Goal: Transaction & Acquisition: Purchase product/service

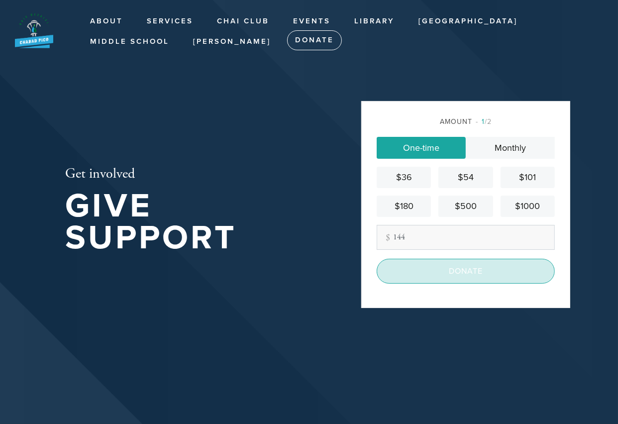
type input "144"
click at [481, 267] on input "Donate" at bounding box center [465, 271] width 178 height 25
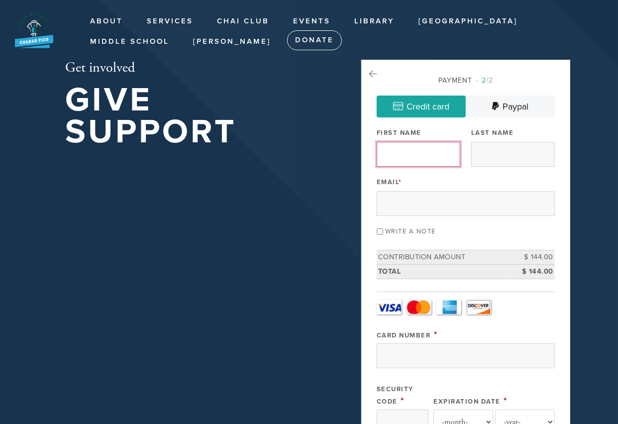
click at [408, 151] on input "First Name" at bounding box center [418, 154] width 84 height 25
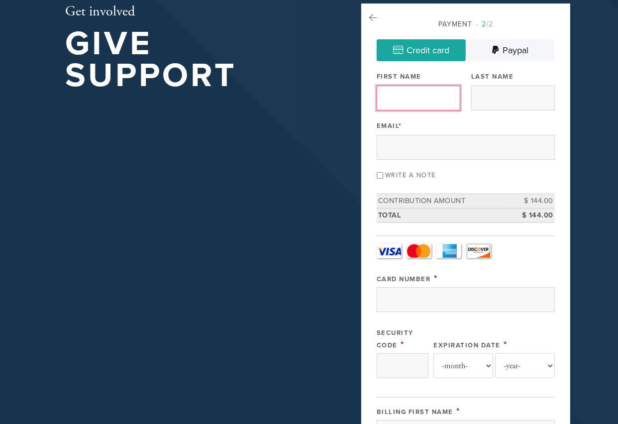
scroll to position [55, 0]
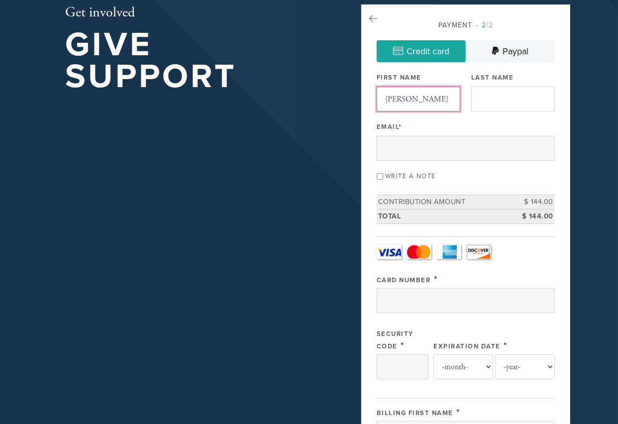
type input "Eliana"
click at [491, 96] on input "Last Name" at bounding box center [513, 99] width 84 height 25
type input "Katz"
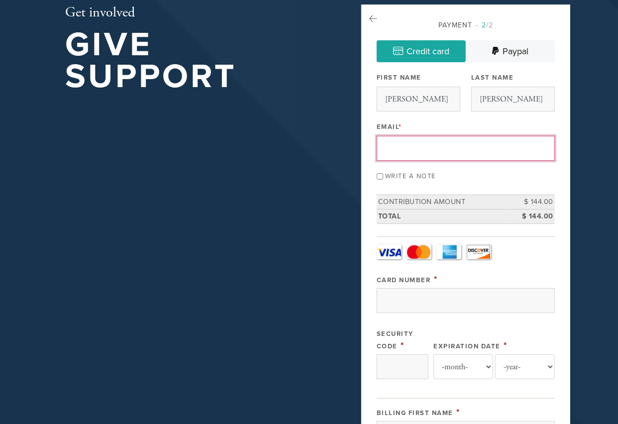
click at [426, 146] on input "Email *" at bounding box center [465, 148] width 178 height 25
type input "[EMAIL_ADDRESS][DOMAIN_NAME]"
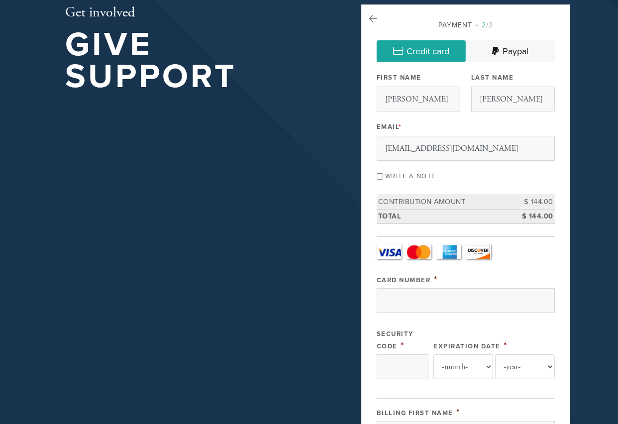
click at [380, 175] on input "Write a note" at bounding box center [379, 176] width 6 height 6
checkbox input "true"
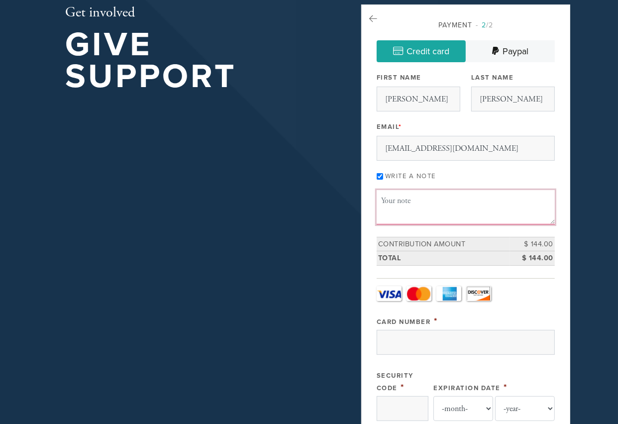
click at [391, 198] on textarea "Message or dedication" at bounding box center [465, 207] width 178 height 34
click at [374, 17] on icon at bounding box center [373, 18] width 8 height 9
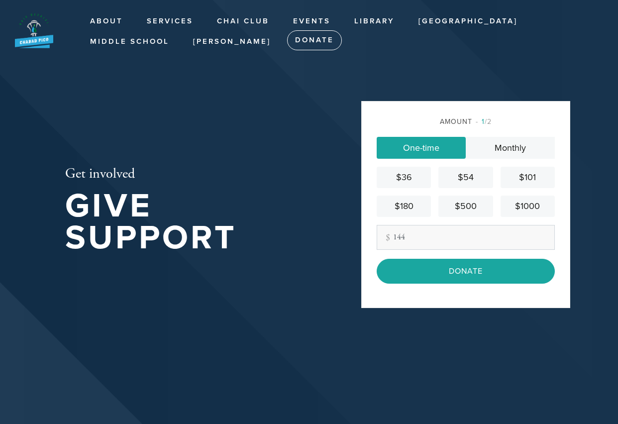
click at [425, 235] on input "144" at bounding box center [465, 237] width 178 height 25
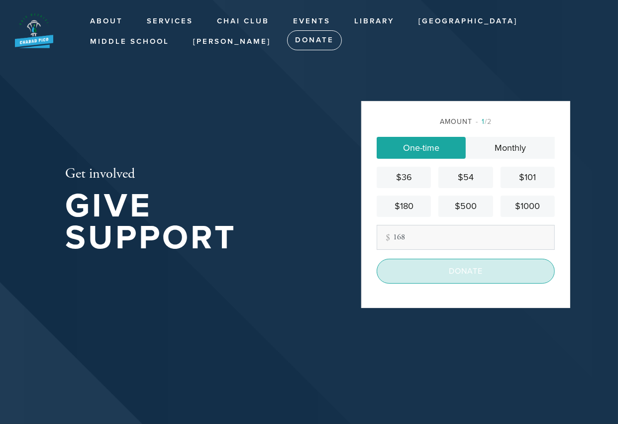
type input "168"
click at [487, 270] on input "Donate" at bounding box center [465, 271] width 178 height 25
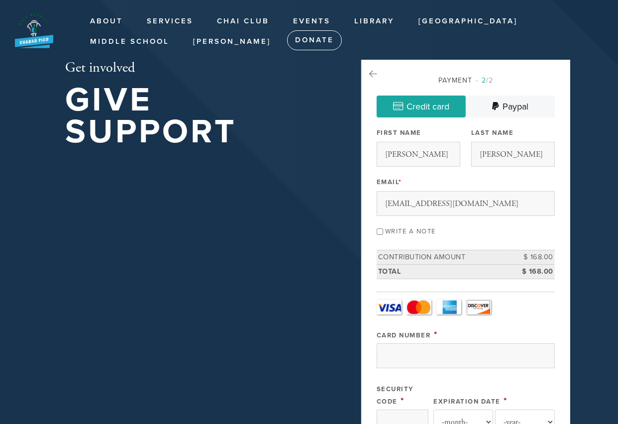
click at [380, 230] on input "Write a note" at bounding box center [379, 231] width 6 height 6
checkbox input "true"
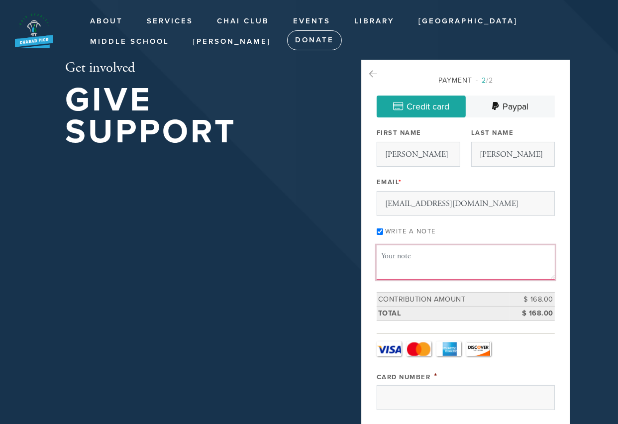
click at [391, 254] on textarea "Message or dedication" at bounding box center [465, 262] width 178 height 34
type textarea "P"
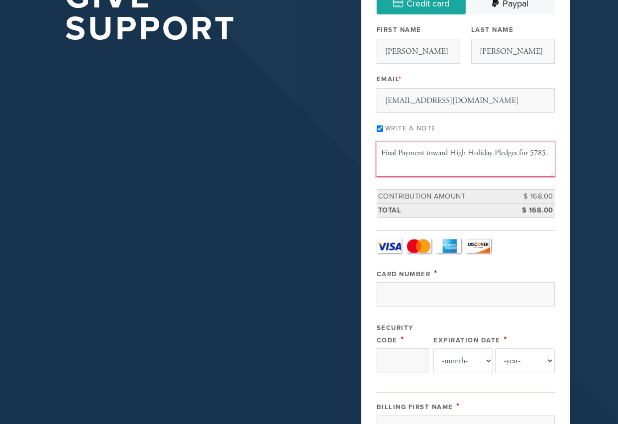
scroll to position [166, 0]
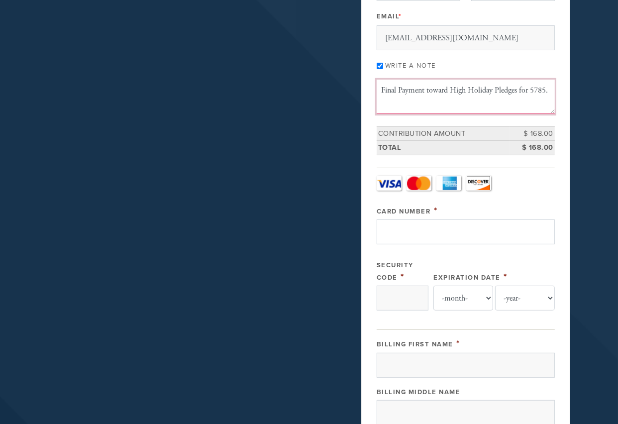
type textarea "Final Payment toward High Holiday Pledges for 5785."
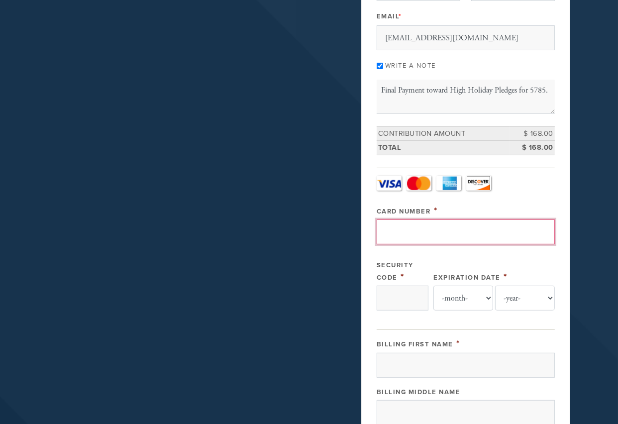
click at [441, 235] on input "Card Number" at bounding box center [465, 231] width 178 height 25
type input "[CREDIT_CARD_NUMBER]"
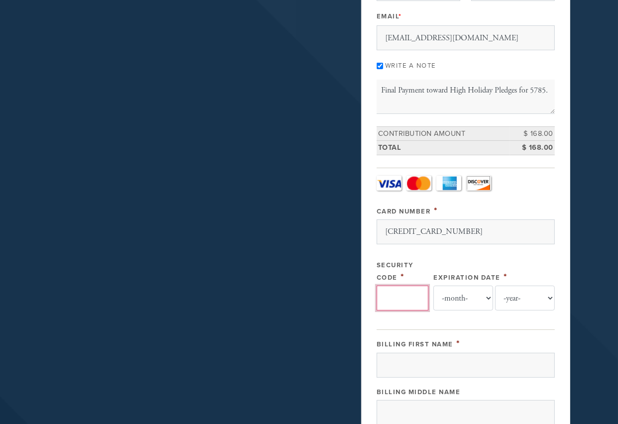
click at [407, 295] on input "Security Code" at bounding box center [402, 297] width 52 height 25
type input "950"
click at [465, 293] on select "-month- Jan Feb Mar Apr May Jun [DATE] Aug Sep Oct Nov Dec" at bounding box center [463, 297] width 60 height 25
select select "5"
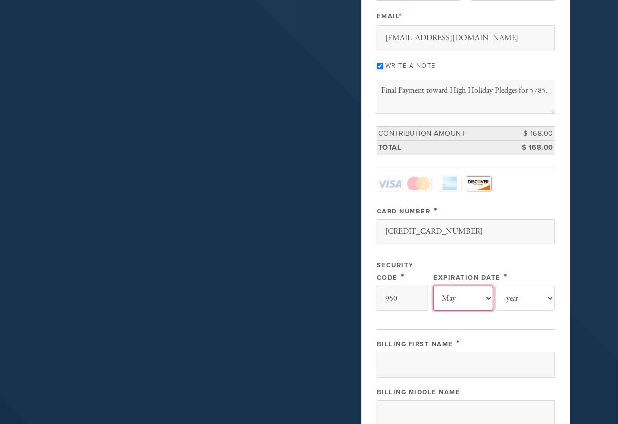
click at [433, 285] on select "-month- Jan Feb Mar Apr May Jun [DATE] Aug Sep Oct Nov Dec" at bounding box center [463, 297] width 60 height 25
click at [521, 296] on select "-year- 2025 2026 2027 2028 2029 2030 2031 2032 2033 2034 2035" at bounding box center [525, 297] width 60 height 25
select select "2030"
click at [495, 285] on select "-year- 2025 2026 2027 2028 2029 2030 2031 2032 2033 2034 2035" at bounding box center [525, 297] width 60 height 25
click at [439, 362] on input "Billing First Name" at bounding box center [465, 365] width 178 height 25
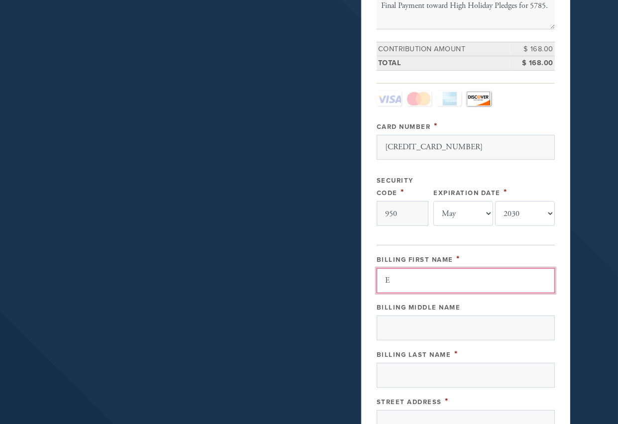
scroll to position [276, 0]
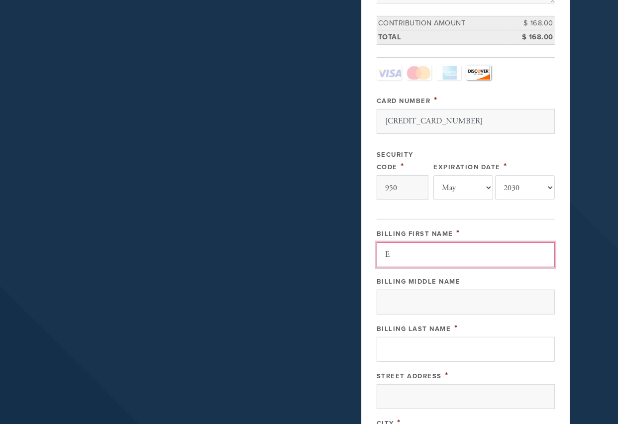
type input "E"
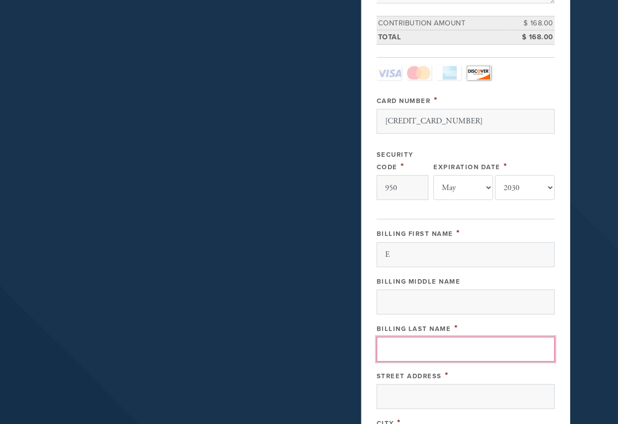
click at [415, 350] on input "Billing Last Name" at bounding box center [465, 349] width 178 height 25
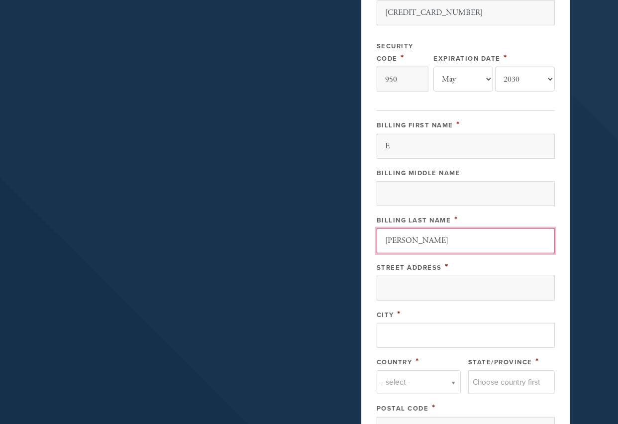
scroll to position [386, 0]
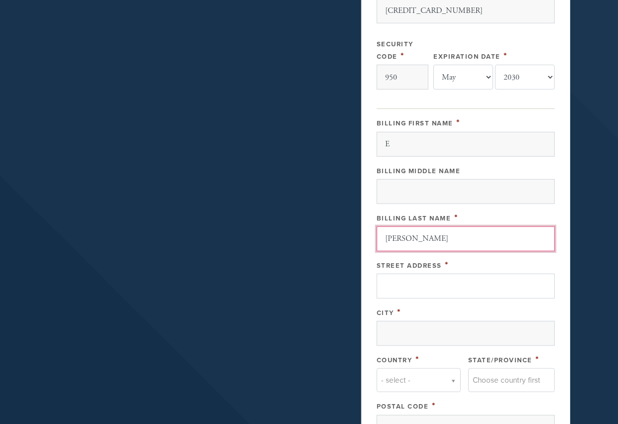
type input "[PERSON_NAME]"
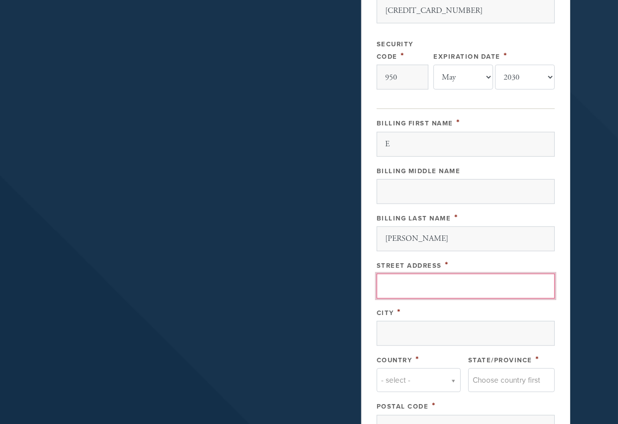
click at [409, 283] on input "Street Address" at bounding box center [465, 285] width 178 height 25
type input "PO Box 35855"
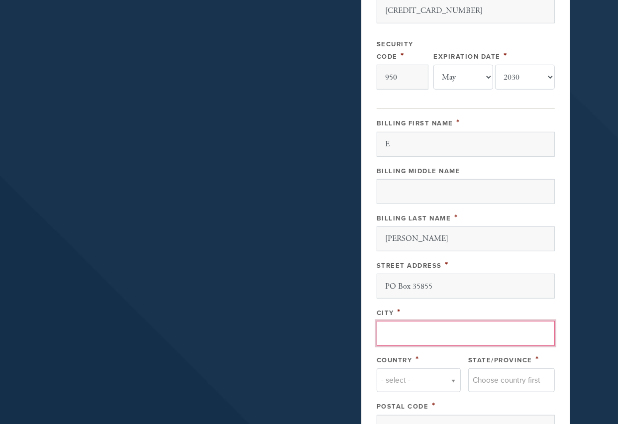
click at [409, 331] on input "City" at bounding box center [465, 333] width 178 height 25
type input "[GEOGRAPHIC_DATA]"
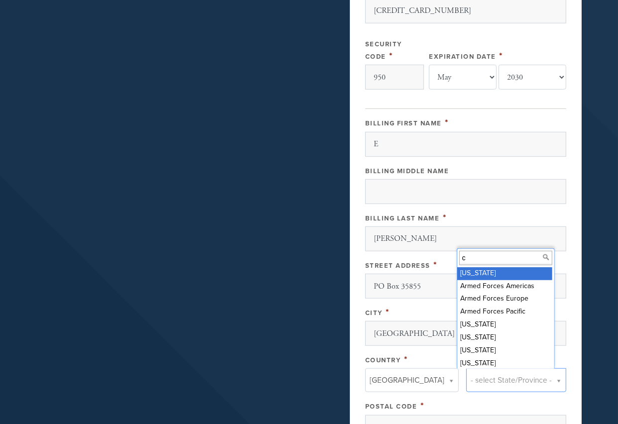
scroll to position [3, 0]
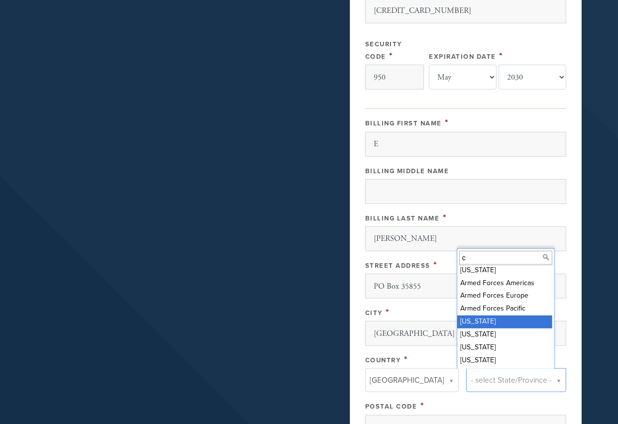
type input "c"
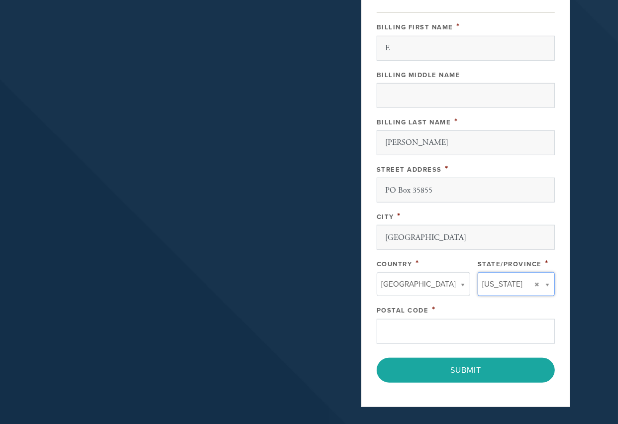
scroll to position [497, 0]
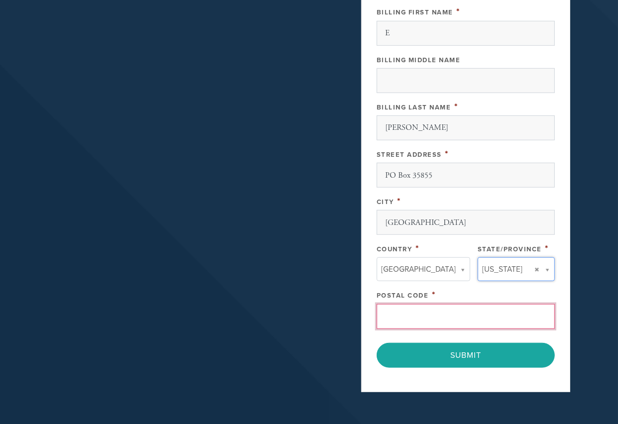
click at [439, 319] on input "Postal Code" at bounding box center [465, 316] width 178 height 25
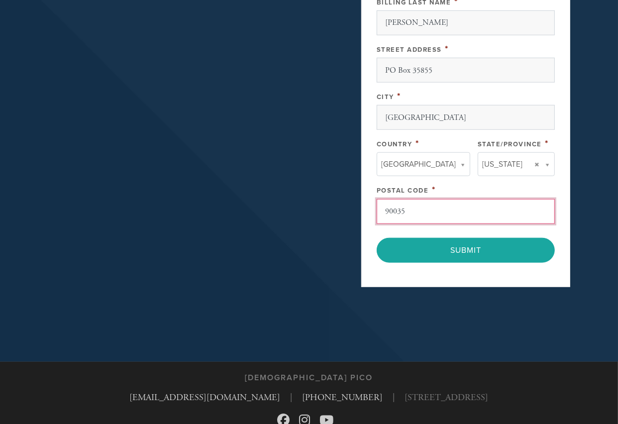
scroll to position [608, 0]
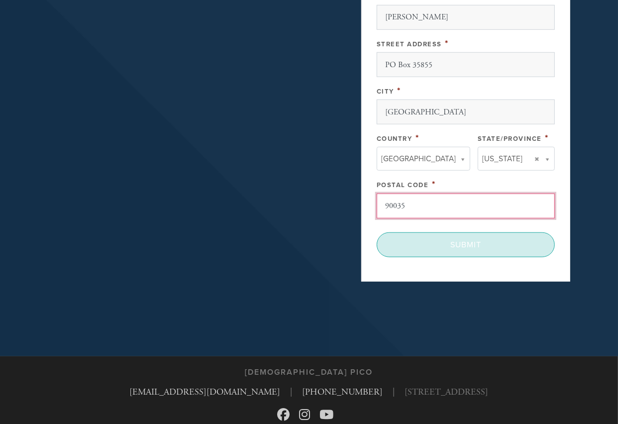
type input "90035"
click at [483, 243] on input "Submit" at bounding box center [465, 244] width 178 height 25
